Goal: Transaction & Acquisition: Download file/media

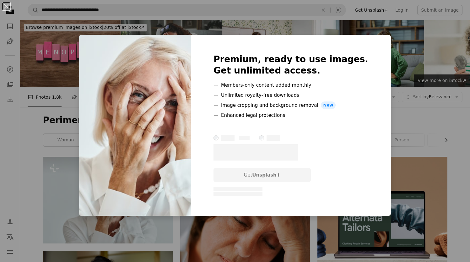
scroll to position [116, 0]
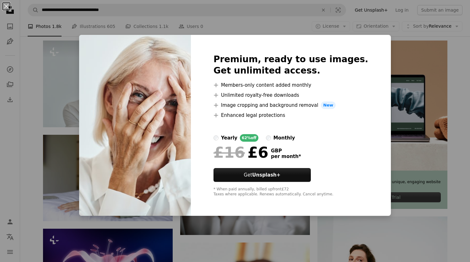
click at [39, 60] on div "An X shape Premium, ready to use images. Get unlimited access. A plus sign Memb…" at bounding box center [235, 131] width 470 height 262
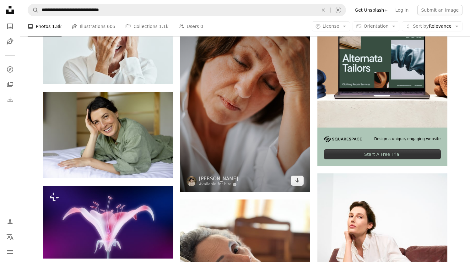
scroll to position [192, 0]
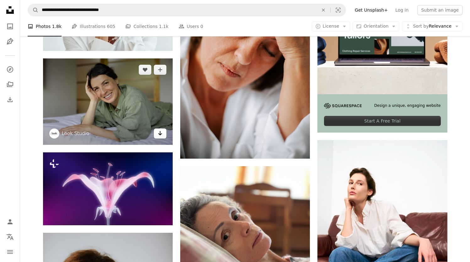
click at [159, 135] on icon "Arrow pointing down" at bounding box center [160, 133] width 5 height 8
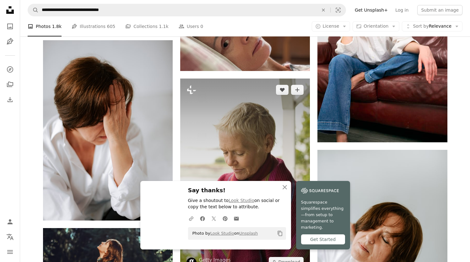
scroll to position [411, 0]
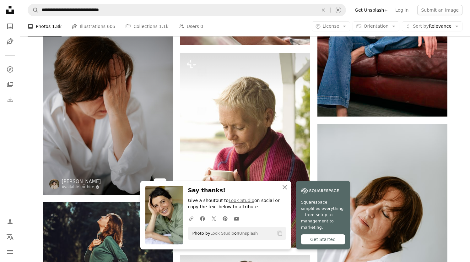
click at [159, 182] on icon "Arrow pointing down" at bounding box center [160, 183] width 5 height 8
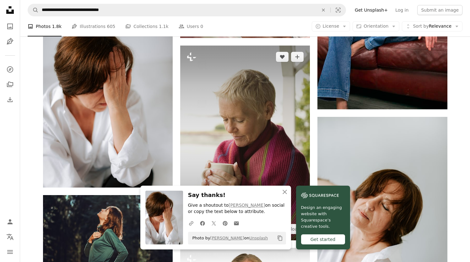
scroll to position [460, 0]
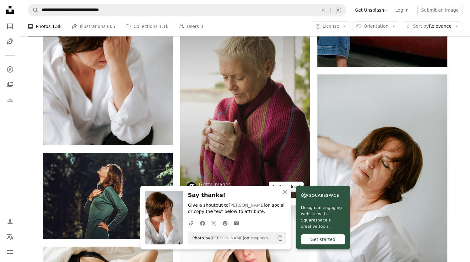
click at [292, 182] on button "A lock Download" at bounding box center [286, 186] width 35 height 10
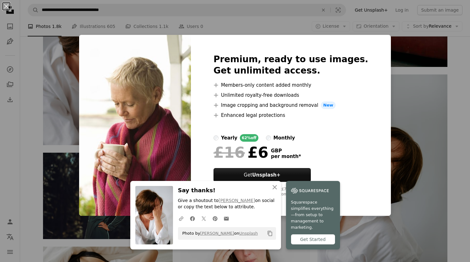
click at [389, 102] on div "An X shape An X shape Close Say thanks! Give a shoutout to [PERSON_NAME] on soc…" at bounding box center [235, 131] width 470 height 262
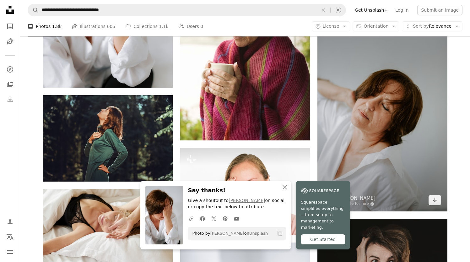
scroll to position [548, 0]
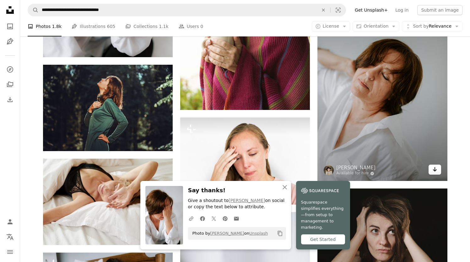
click at [435, 171] on icon "Arrow pointing down" at bounding box center [434, 169] width 5 height 8
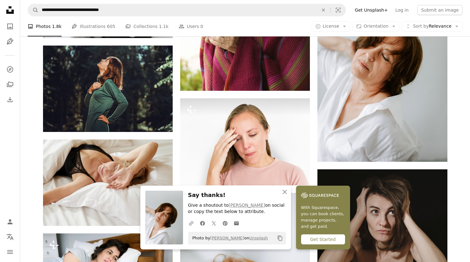
scroll to position [625, 0]
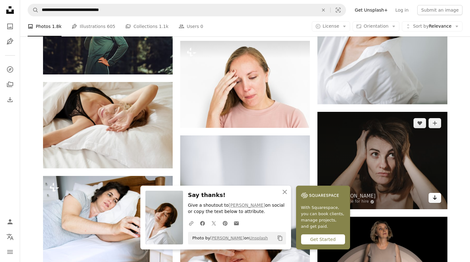
click at [435, 198] on icon "Download" at bounding box center [435, 197] width 4 height 4
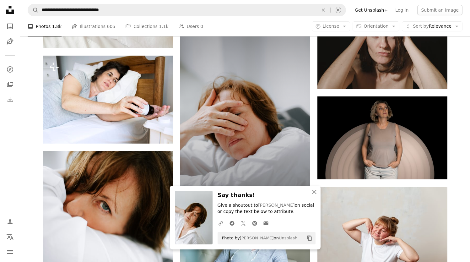
scroll to position [755, 0]
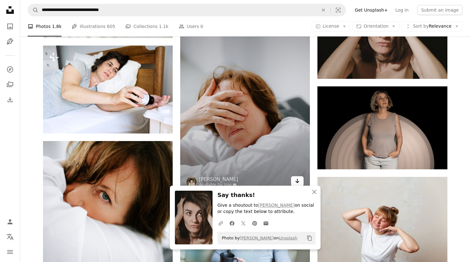
click at [298, 182] on icon "Arrow pointing down" at bounding box center [297, 181] width 5 height 8
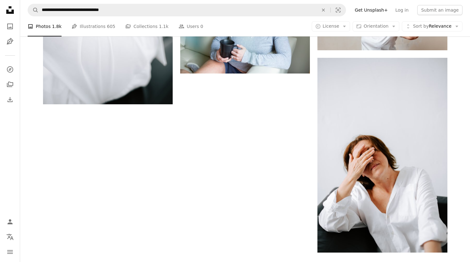
scroll to position [969, 0]
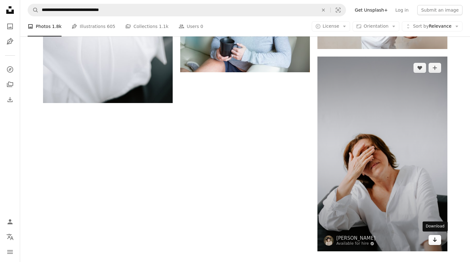
click at [437, 238] on link "Arrow pointing down" at bounding box center [435, 240] width 13 height 10
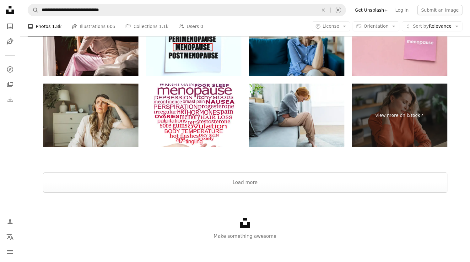
scroll to position [1247, 0]
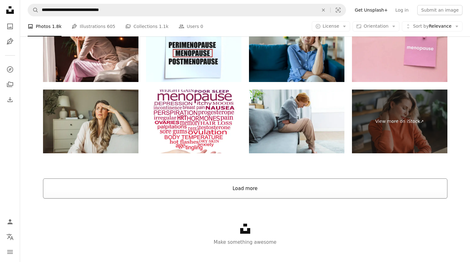
click at [288, 183] on button "Load more" at bounding box center [245, 188] width 404 height 20
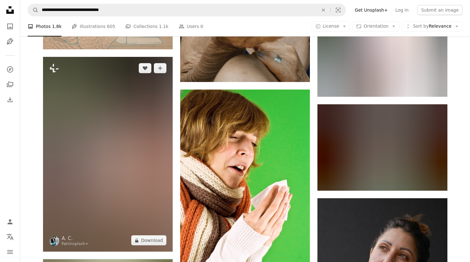
scroll to position [3437, 0]
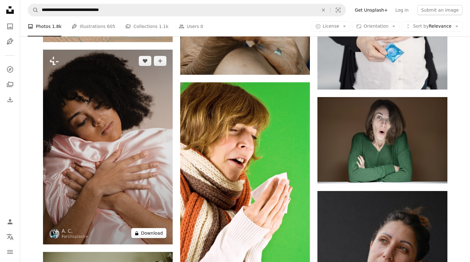
click at [150, 233] on button "A lock Download" at bounding box center [148, 233] width 35 height 10
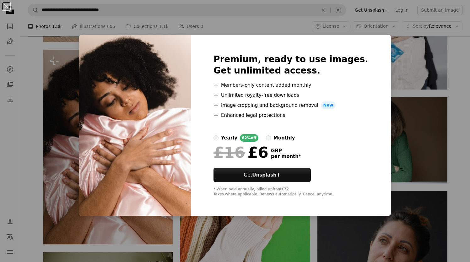
click at [383, 115] on div "An X shape Premium, ready to use images. Get unlimited access. A plus sign Memb…" at bounding box center [235, 131] width 470 height 262
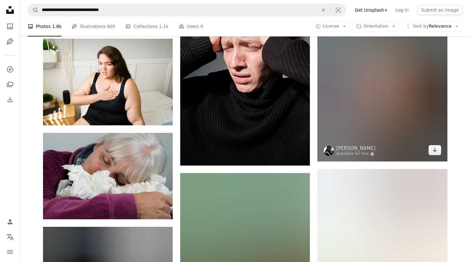
scroll to position [4308, 0]
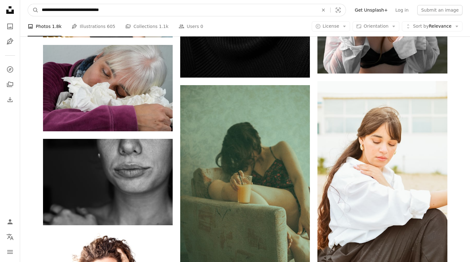
click at [128, 9] on input "**********" at bounding box center [178, 10] width 278 height 12
paste input "Find visuals sitewide"
type input "**********"
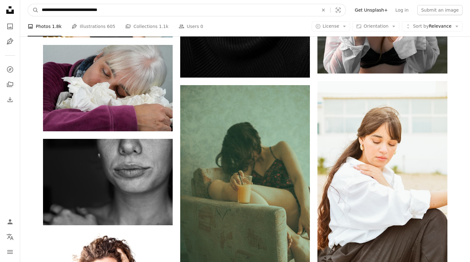
click at [33, 10] on button "A magnifying glass" at bounding box center [33, 10] width 11 height 12
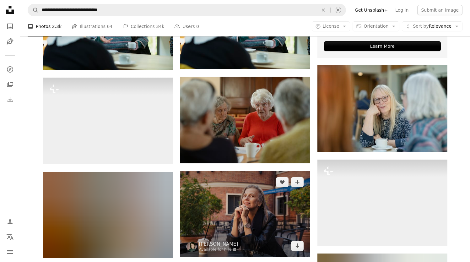
scroll to position [283, 0]
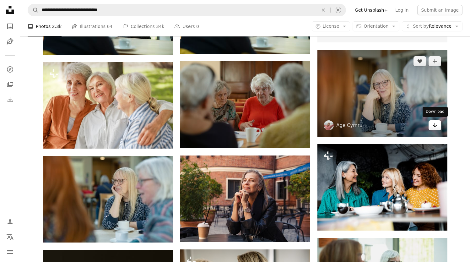
click at [439, 125] on link "Arrow pointing down" at bounding box center [435, 125] width 13 height 10
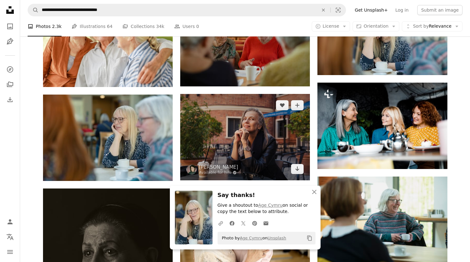
scroll to position [402, 0]
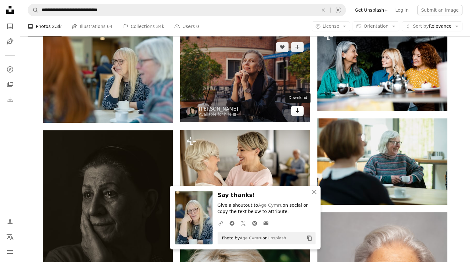
click at [298, 112] on icon "Arrow pointing down" at bounding box center [297, 111] width 5 height 8
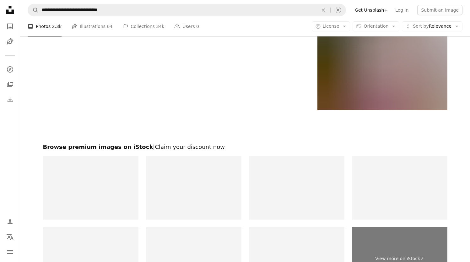
scroll to position [1124, 0]
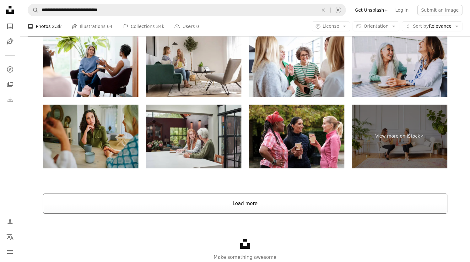
click at [244, 208] on button "Load more" at bounding box center [245, 203] width 404 height 20
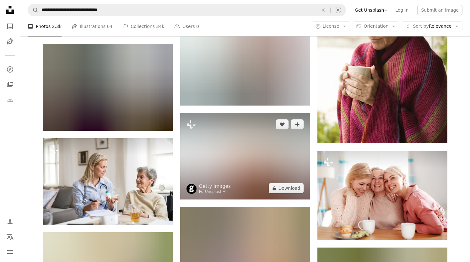
scroll to position [3838, 0]
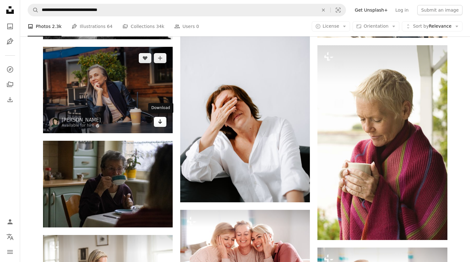
click at [159, 119] on icon "Arrow pointing down" at bounding box center [160, 122] width 5 height 8
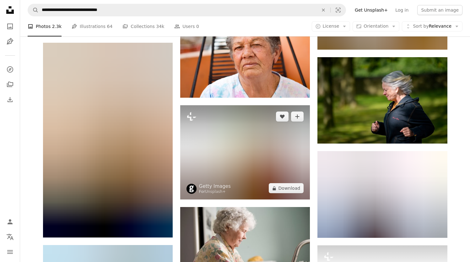
scroll to position [5816, 0]
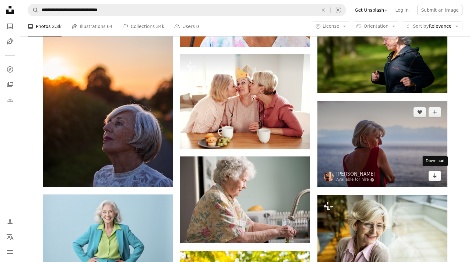
click at [436, 172] on icon "Arrow pointing down" at bounding box center [434, 176] width 5 height 8
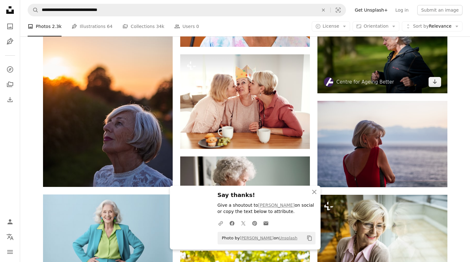
scroll to position [5765, 0]
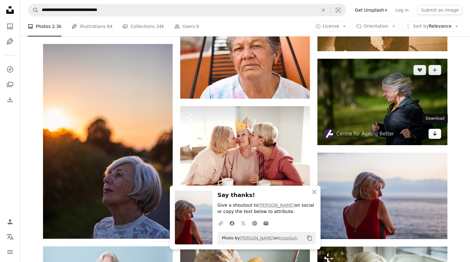
click at [434, 130] on icon "Arrow pointing down" at bounding box center [434, 134] width 5 height 8
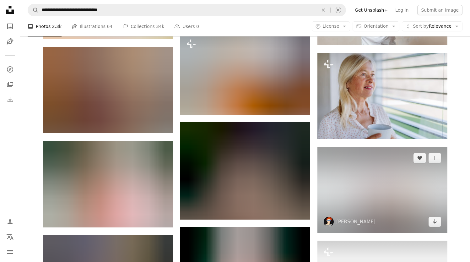
scroll to position [6440, 0]
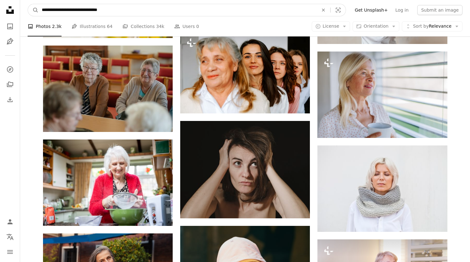
click at [80, 8] on input "**********" at bounding box center [178, 10] width 278 height 12
type input "**********"
click at [33, 10] on button "A magnifying glass" at bounding box center [33, 10] width 11 height 12
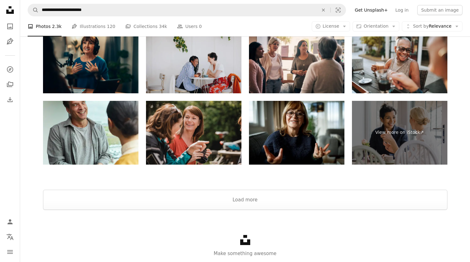
scroll to position [1014, 0]
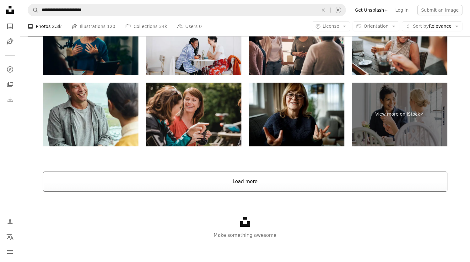
click at [247, 180] on button "Load more" at bounding box center [245, 181] width 404 height 20
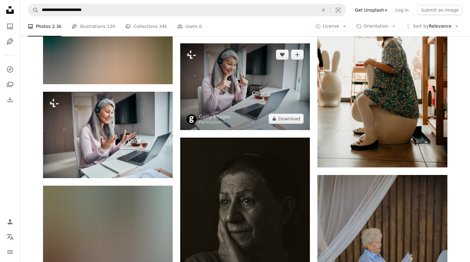
scroll to position [2800, 0]
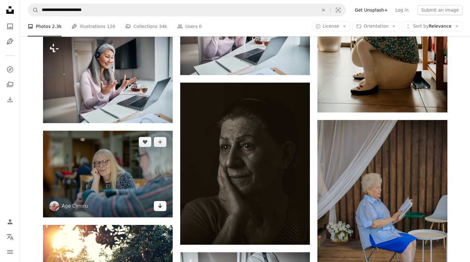
click at [161, 205] on icon "Download" at bounding box center [160, 205] width 4 height 4
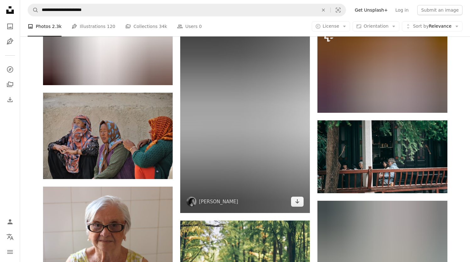
scroll to position [7224, 0]
